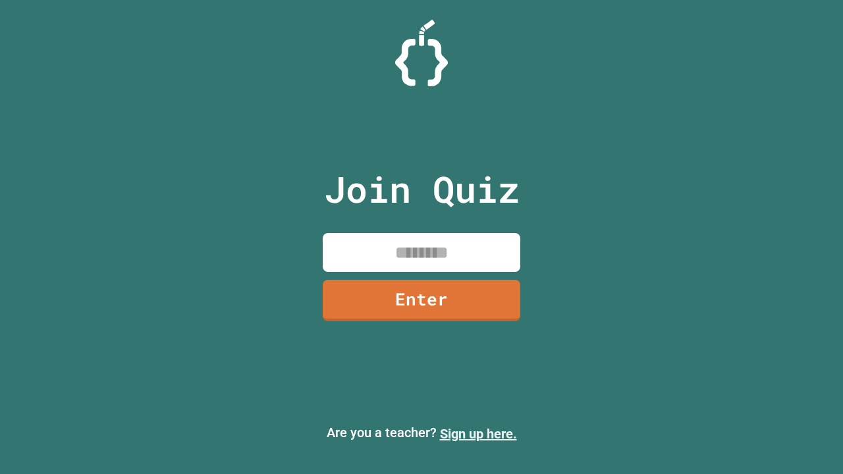
click at [478, 434] on link "Sign up here." at bounding box center [478, 434] width 77 height 16
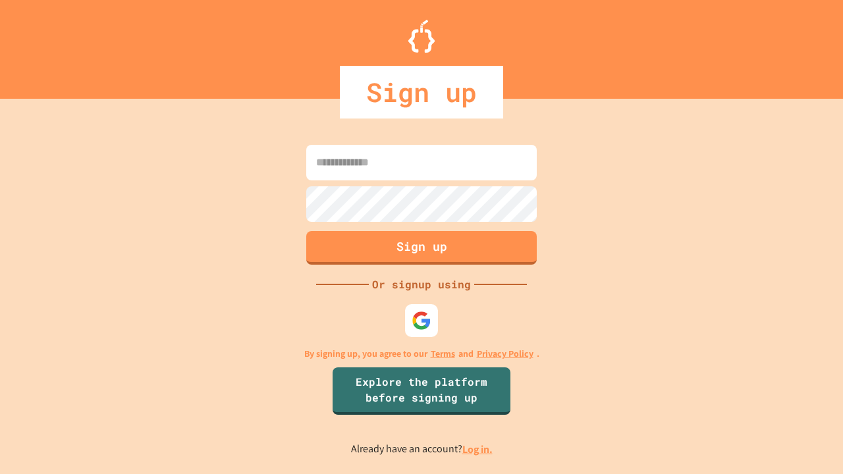
click at [478, 449] on link "Log in." at bounding box center [478, 450] width 30 height 14
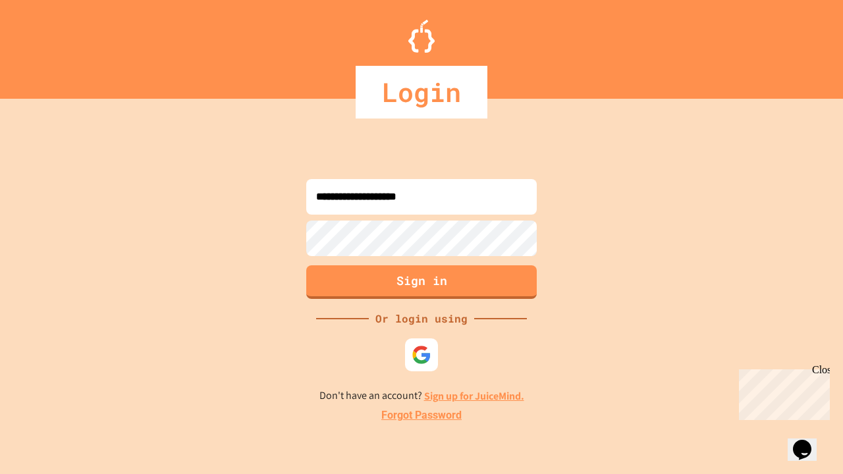
type input "**********"
